Goal: Task Accomplishment & Management: Manage account settings

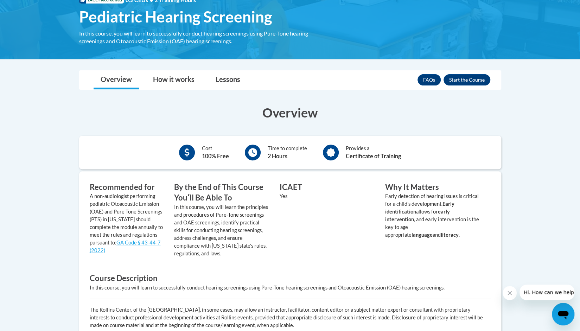
scroll to position [116, 0]
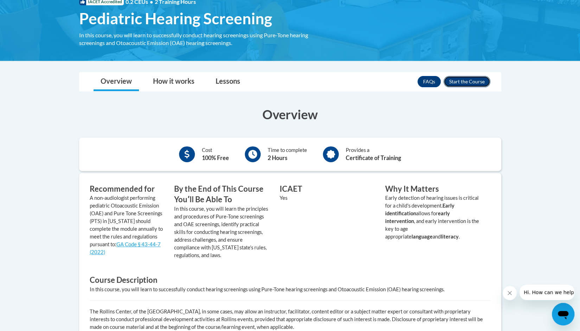
click at [450, 78] on button "Enroll" at bounding box center [466, 81] width 47 height 11
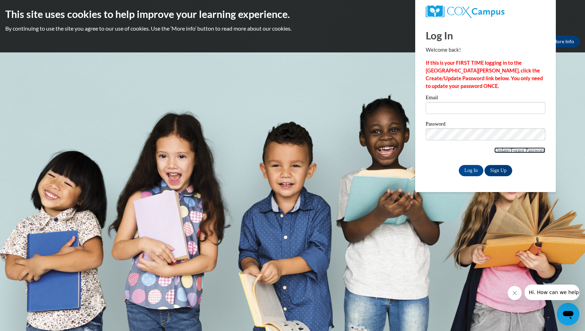
click at [500, 152] on link "Update/Forgot Password" at bounding box center [519, 150] width 51 height 6
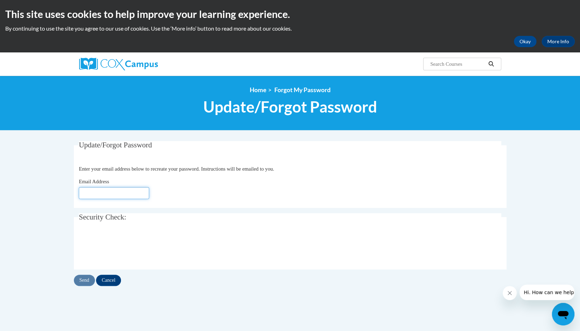
click at [113, 192] on input "Email Address" at bounding box center [114, 193] width 70 height 12
type input "[PERSON_NAME][EMAIL_ADDRESS][DOMAIN_NAME]"
click at [88, 278] on input "Send" at bounding box center [84, 280] width 21 height 11
